Goal: Information Seeking & Learning: Find specific fact

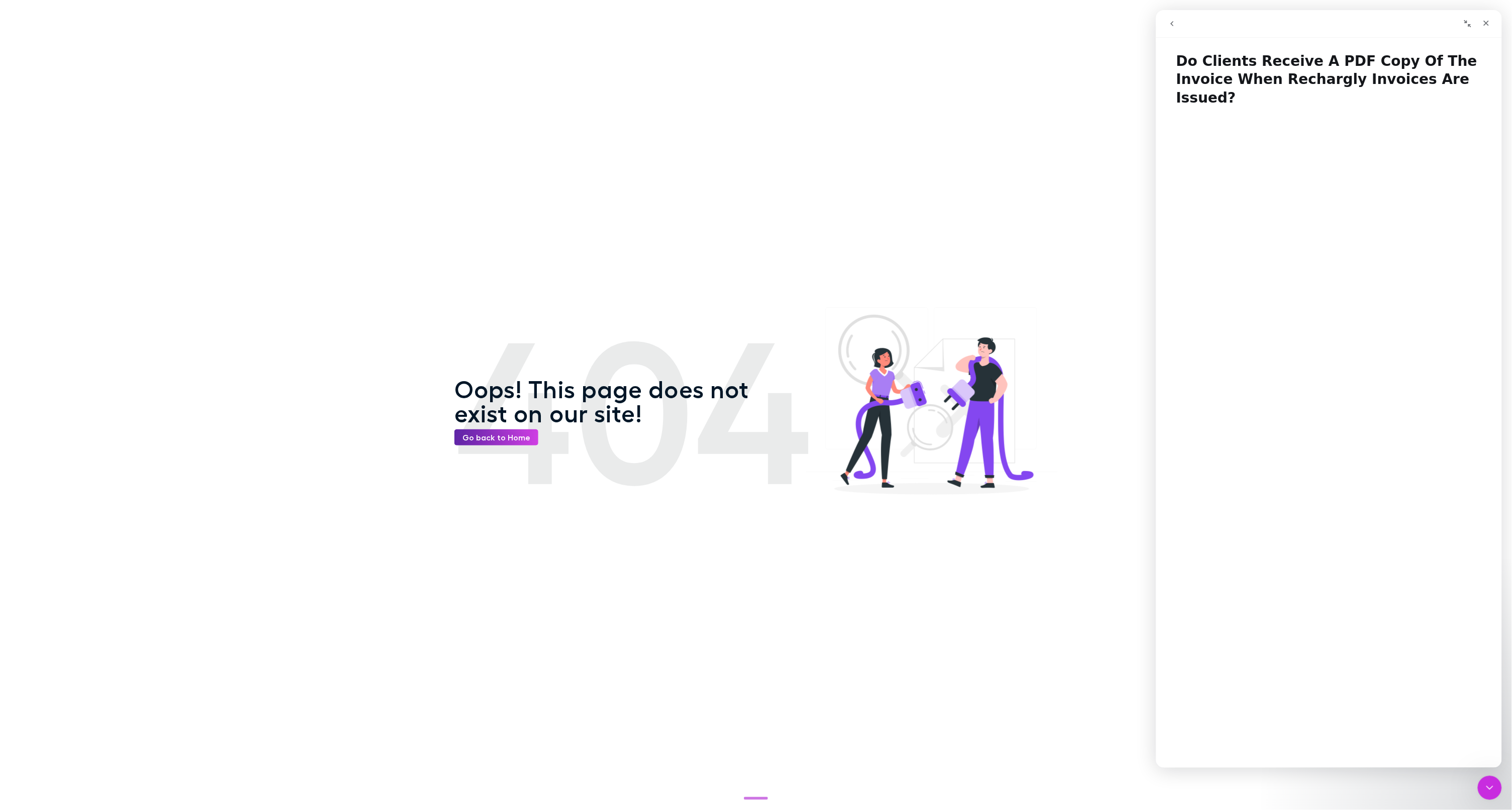
scroll to position [167, 0]
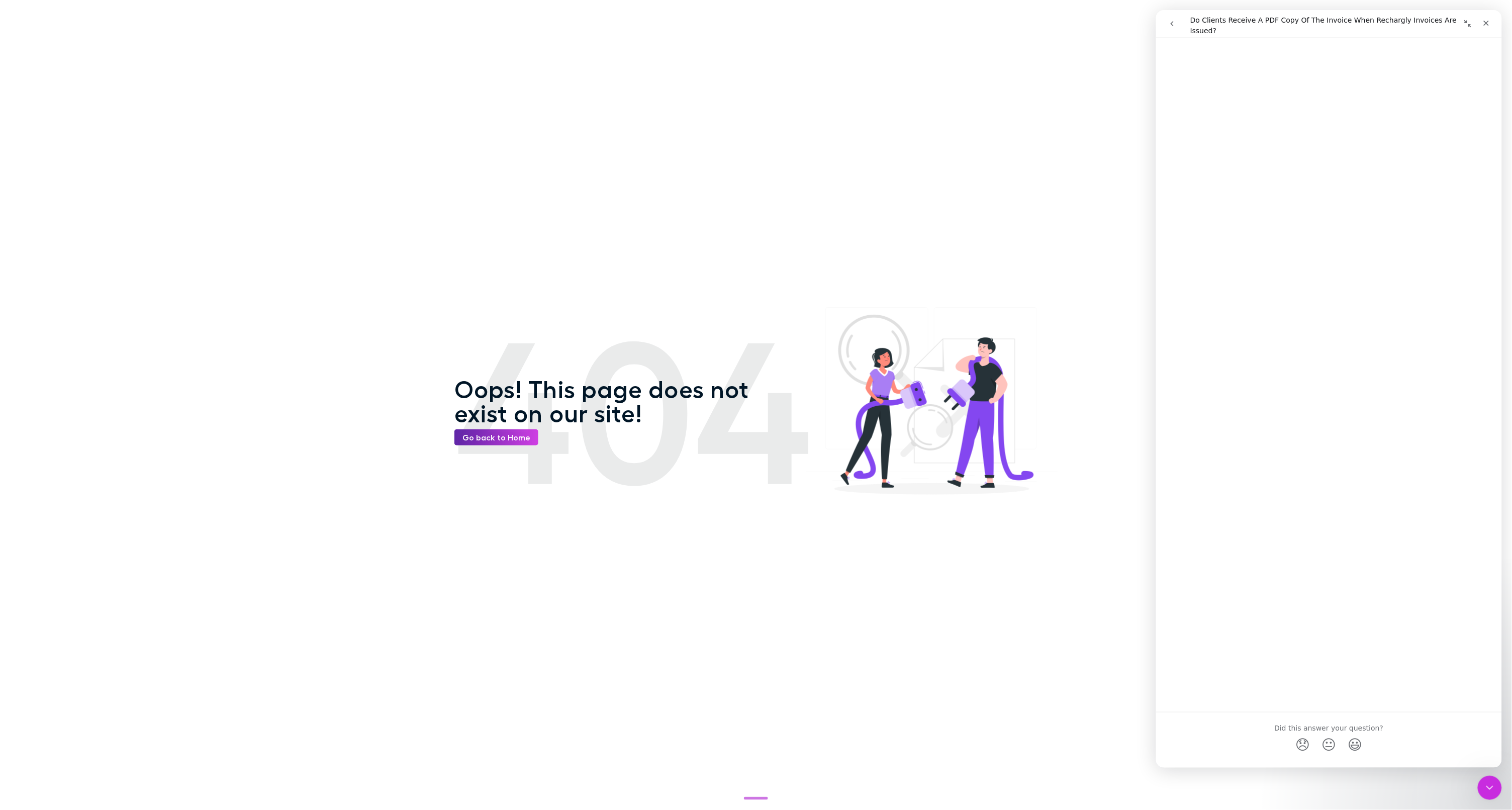
click at [1321, 767] on link "Open in help center" at bounding box center [1328, 771] width 80 height 8
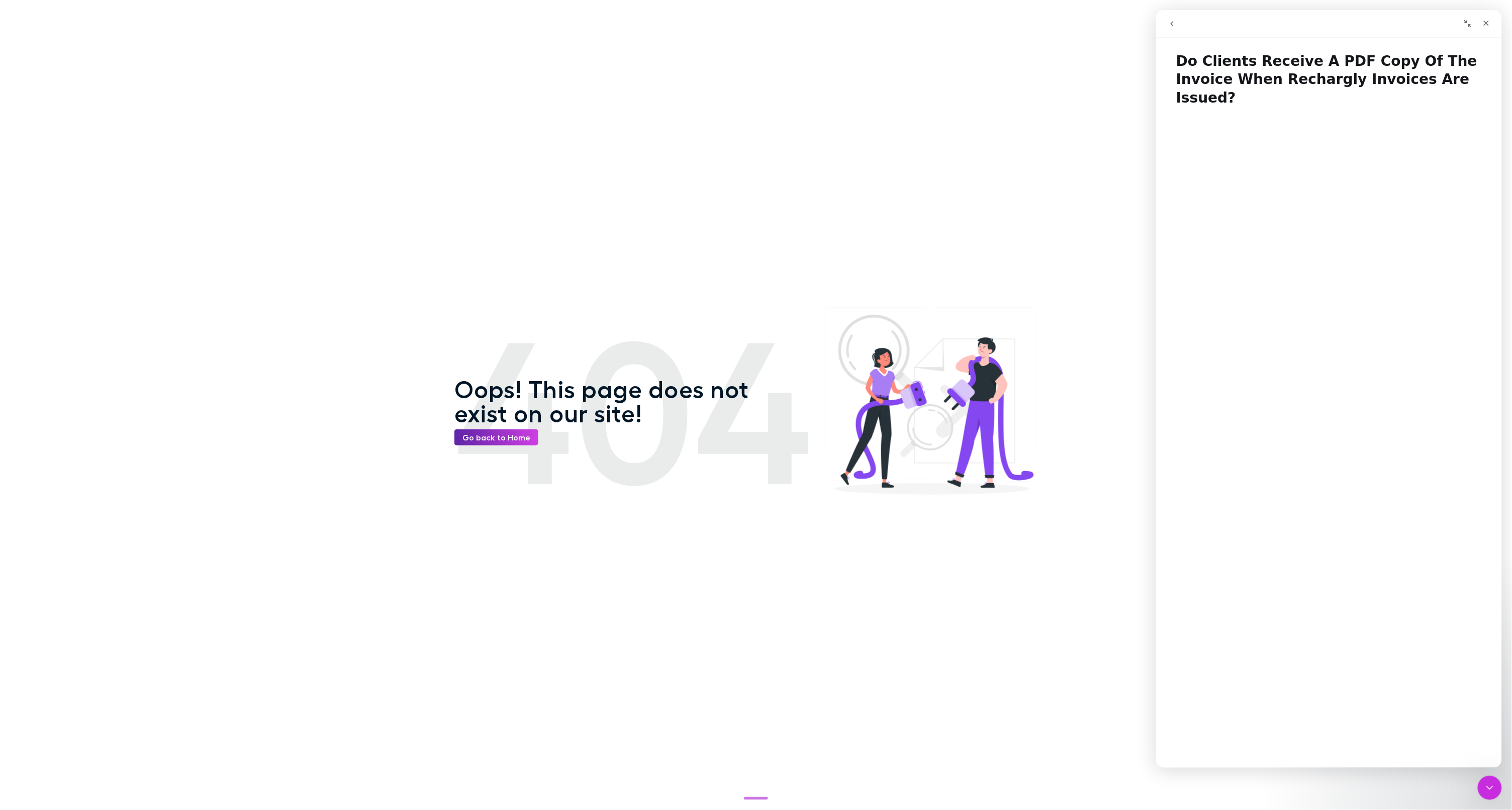
click at [1266, 68] on h1 "Do Clients Receive A PDF Copy Of The Invoice When Rechargly Invoices Are Issued?" at bounding box center [1328, 75] width 346 height 67
click at [1266, 69] on h1 "Do Clients Receive A PDF Copy Of The Invoice When Rechargly Invoices Are Issued?" at bounding box center [1328, 75] width 346 height 67
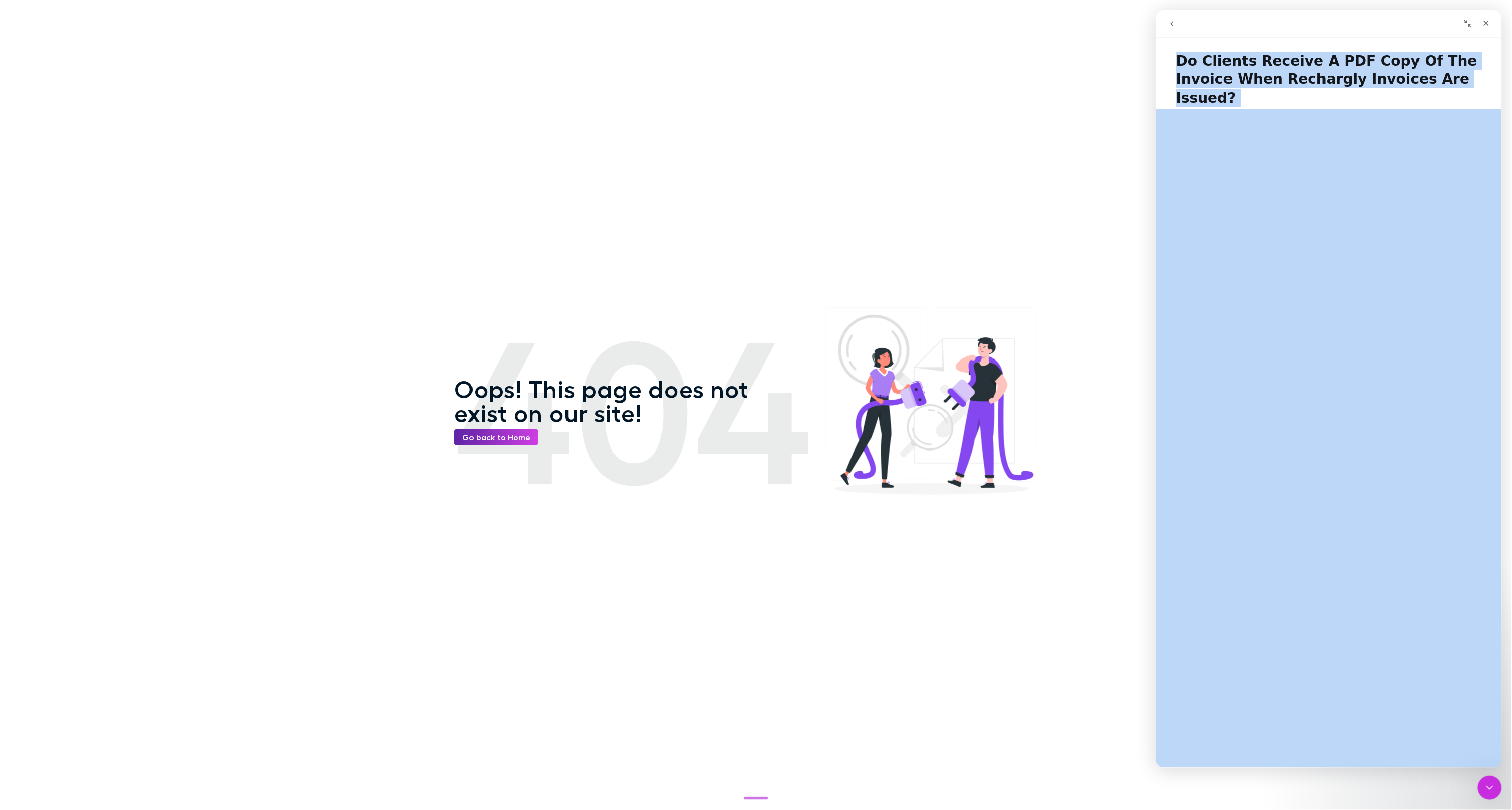
click at [1266, 69] on h1 "Do Clients Receive A PDF Copy Of The Invoice When Rechargly Invoices Are Issued?" at bounding box center [1328, 75] width 346 height 67
copy h1 "Do Clients Receive A PDF Copy Of The Invoice When Rechargly Invoices Are Issued?"
